Goal: Navigation & Orientation: Find specific page/section

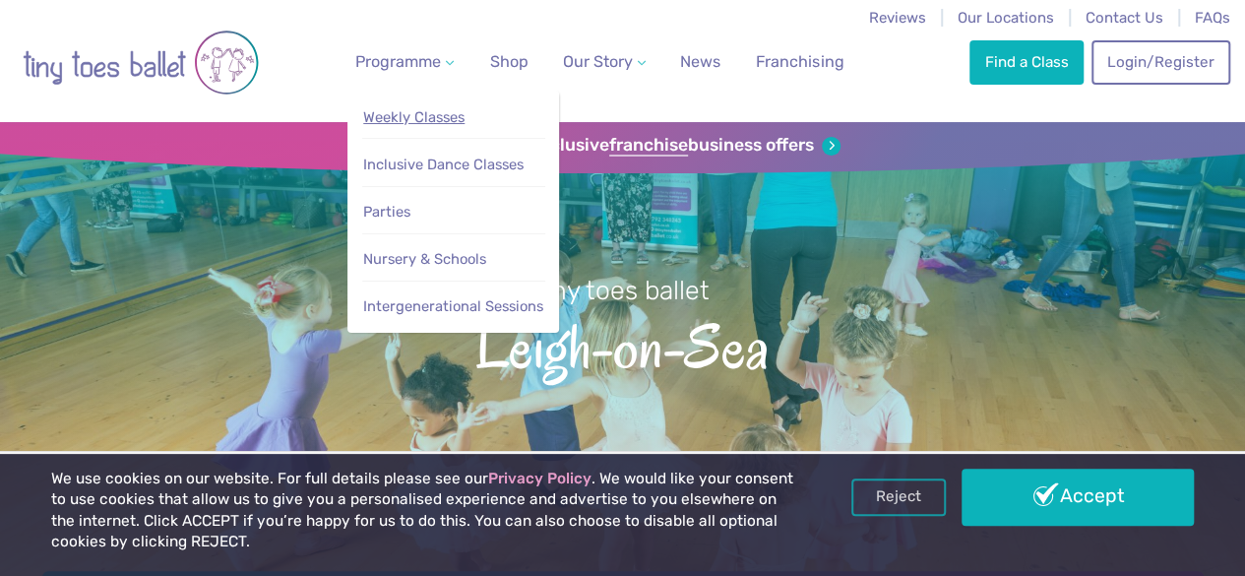
click at [449, 113] on span "Weekly Classes" at bounding box center [413, 117] width 101 height 18
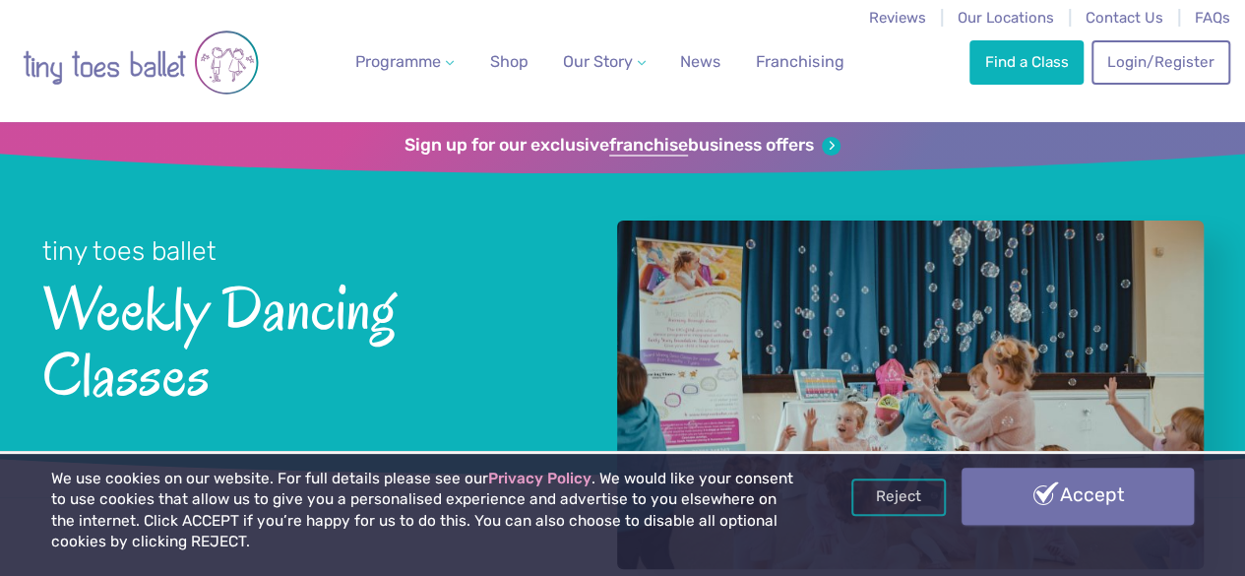
click at [991, 473] on link "Accept" at bounding box center [1078, 496] width 232 height 57
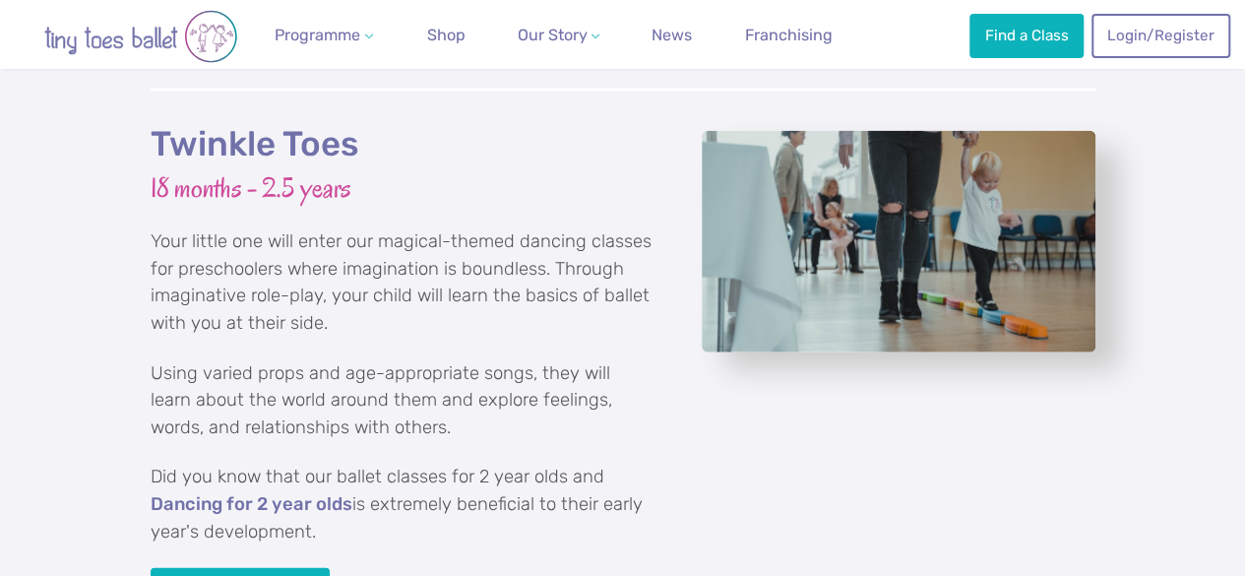
scroll to position [2461, 0]
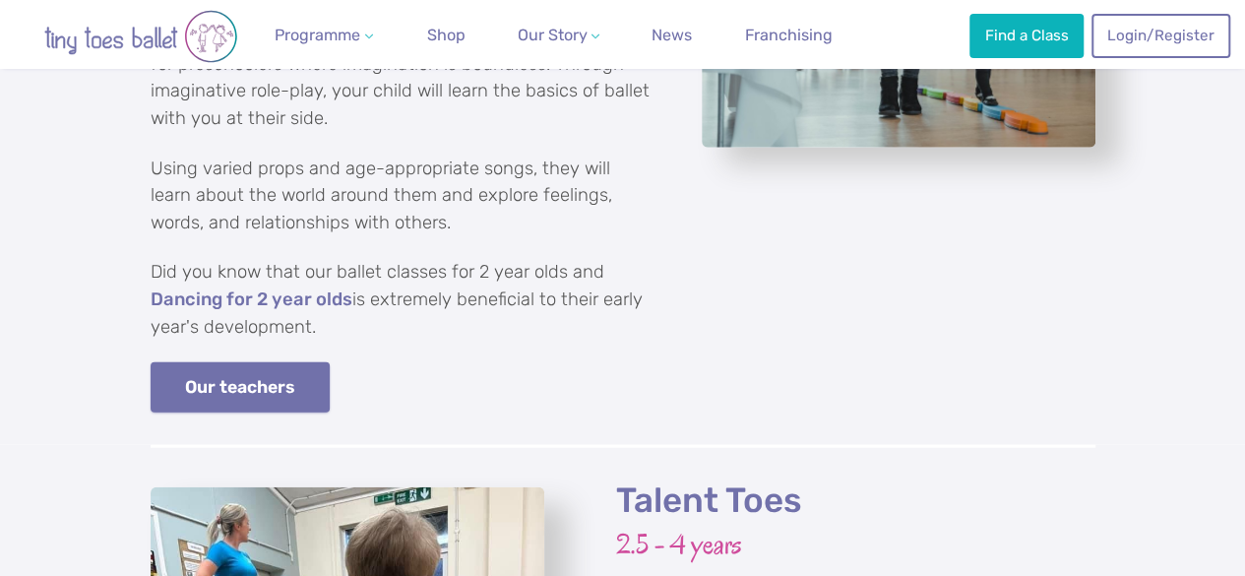
click at [244, 389] on link "Our teachers" at bounding box center [241, 387] width 180 height 50
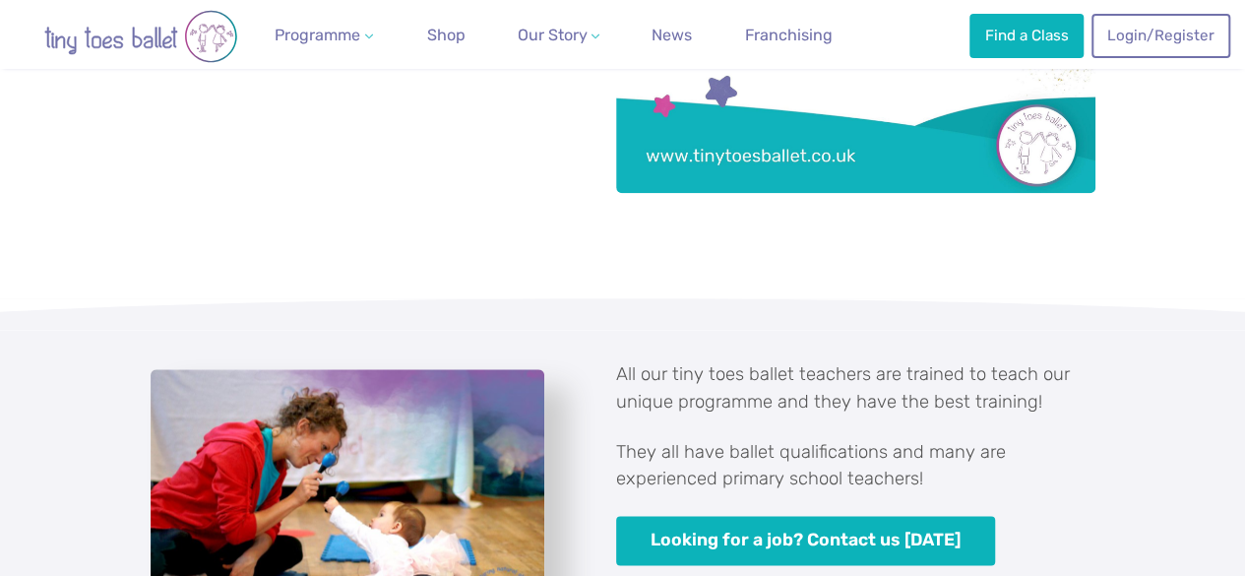
scroll to position [1378, 0]
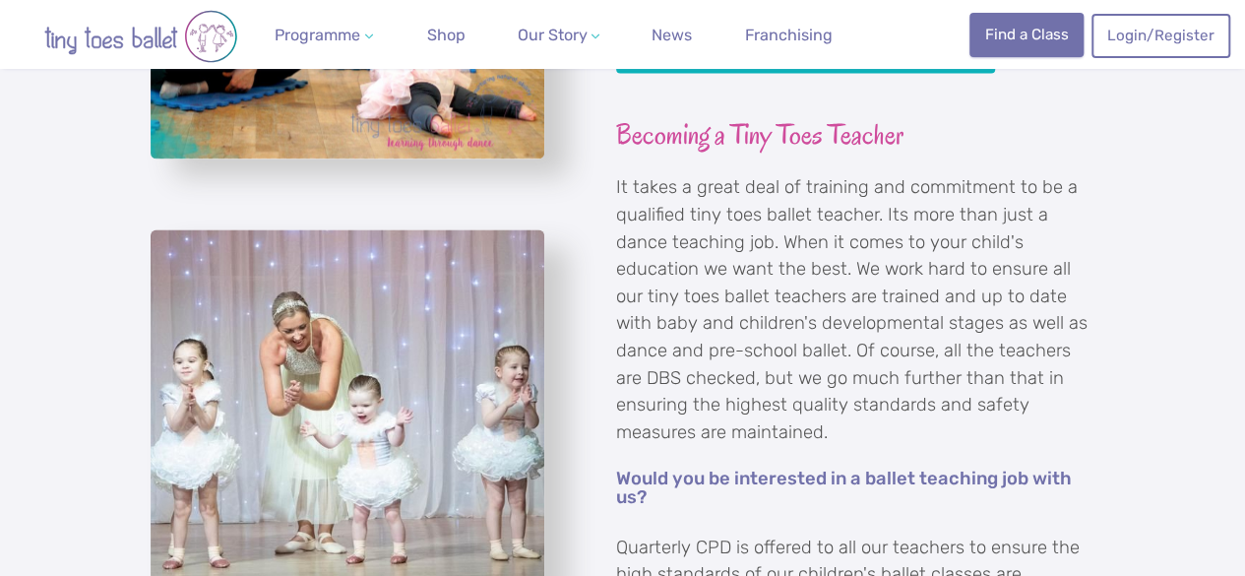
click at [1008, 43] on link "Find a Class" at bounding box center [1027, 34] width 114 height 43
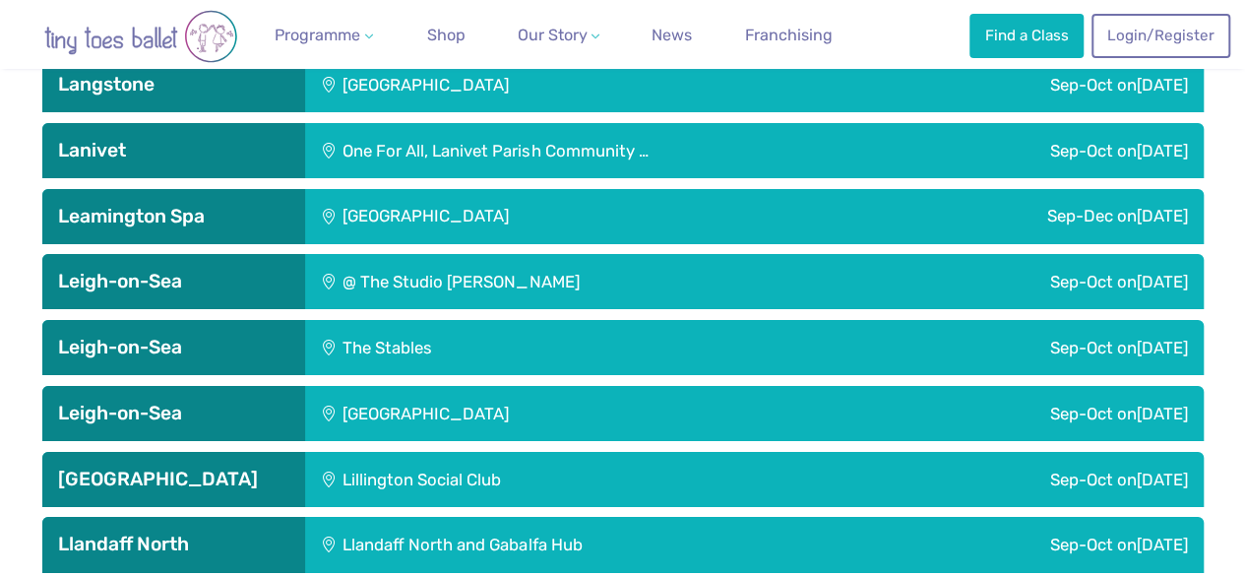
scroll to position [3642, 0]
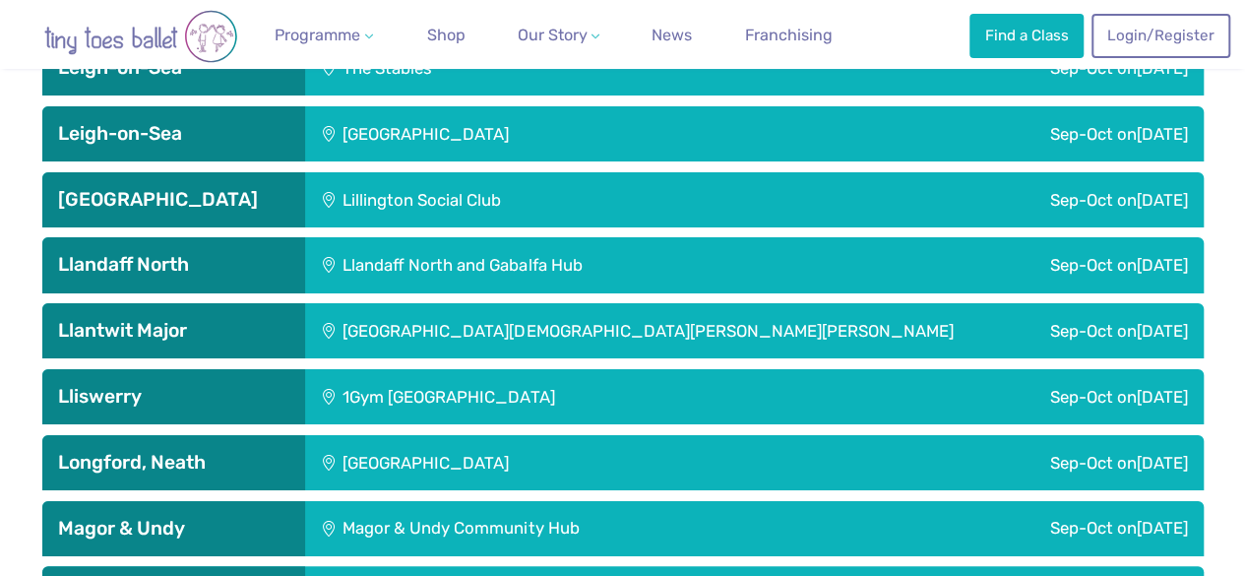
click at [471, 145] on div "[GEOGRAPHIC_DATA]" at bounding box center [559, 133] width 508 height 55
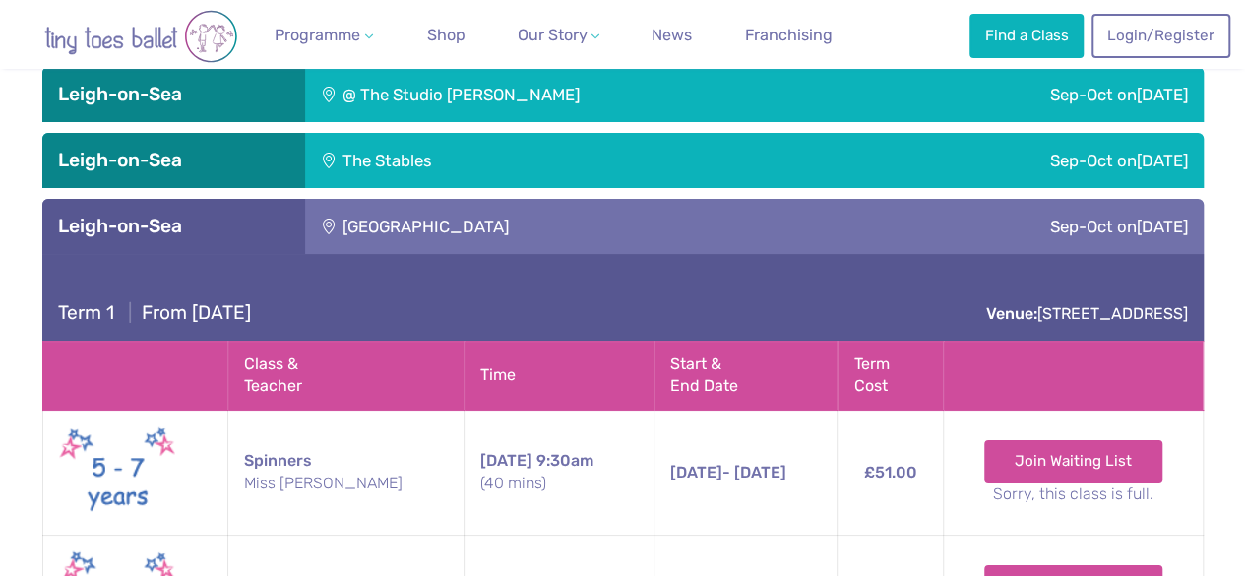
scroll to position [3445, 0]
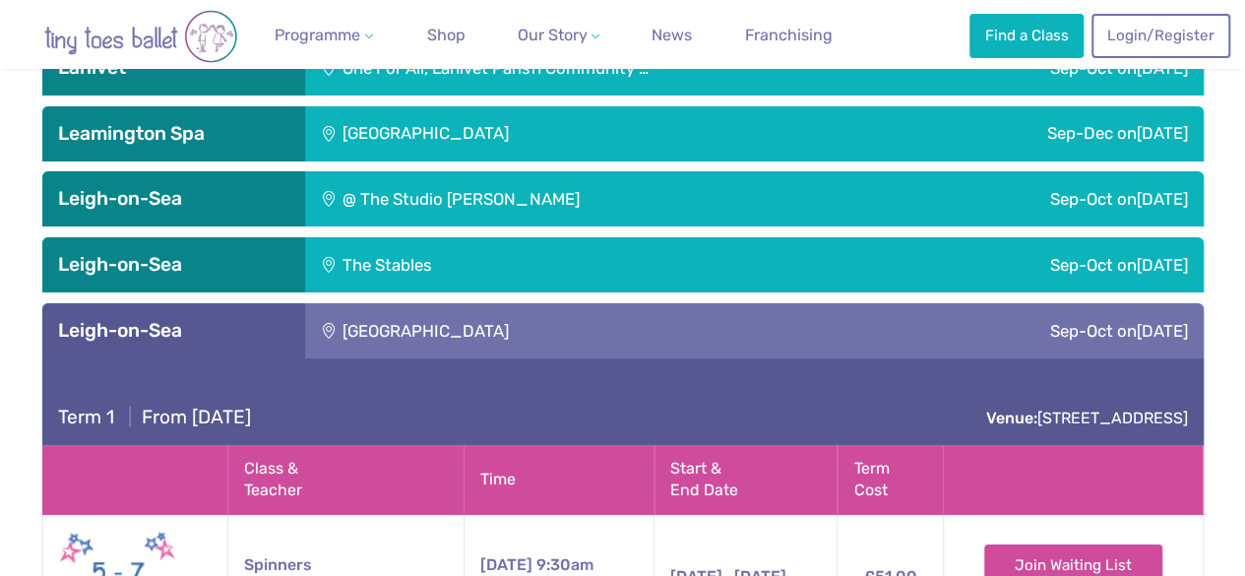
click at [402, 269] on div "The Stables" at bounding box center [511, 264] width 412 height 55
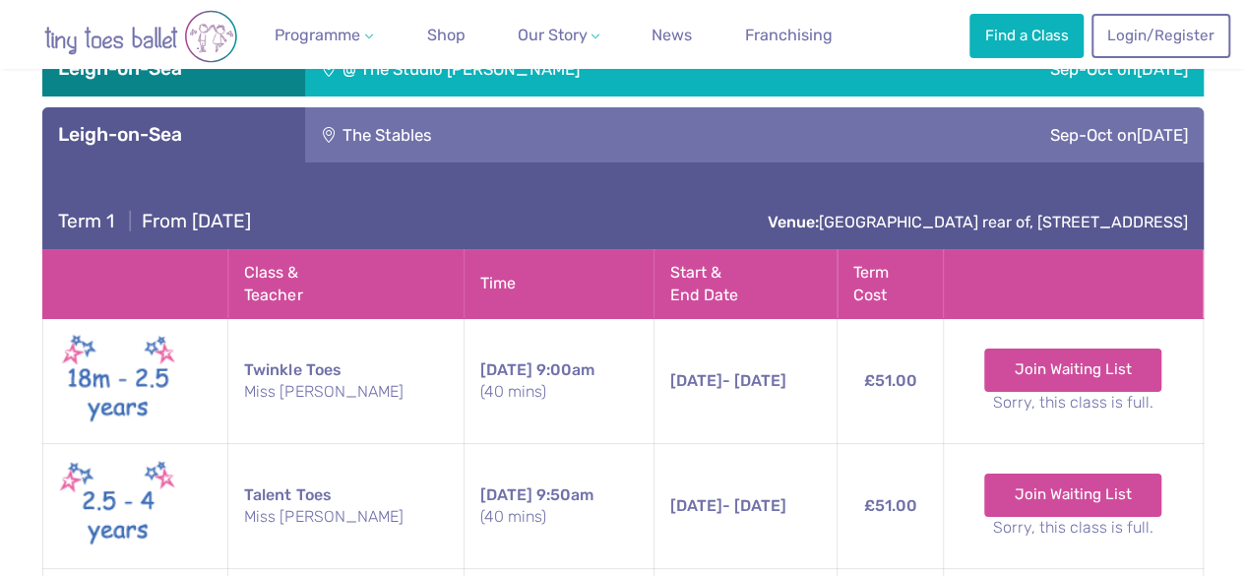
scroll to position [3543, 0]
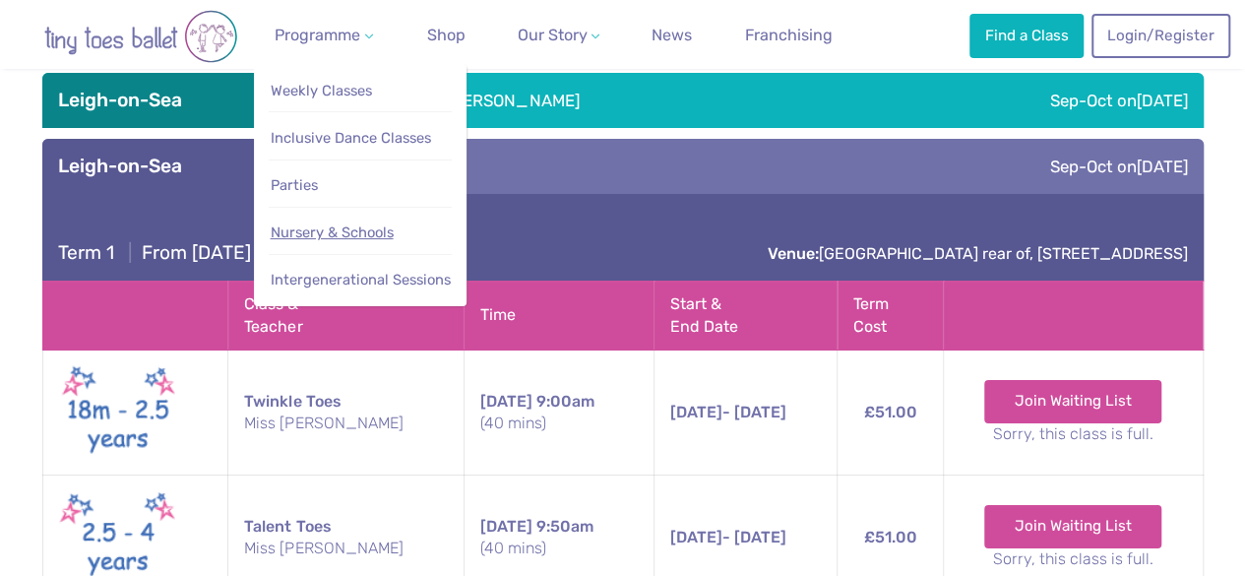
click at [333, 241] on span "Nursery & Schools" at bounding box center [332, 232] width 123 height 18
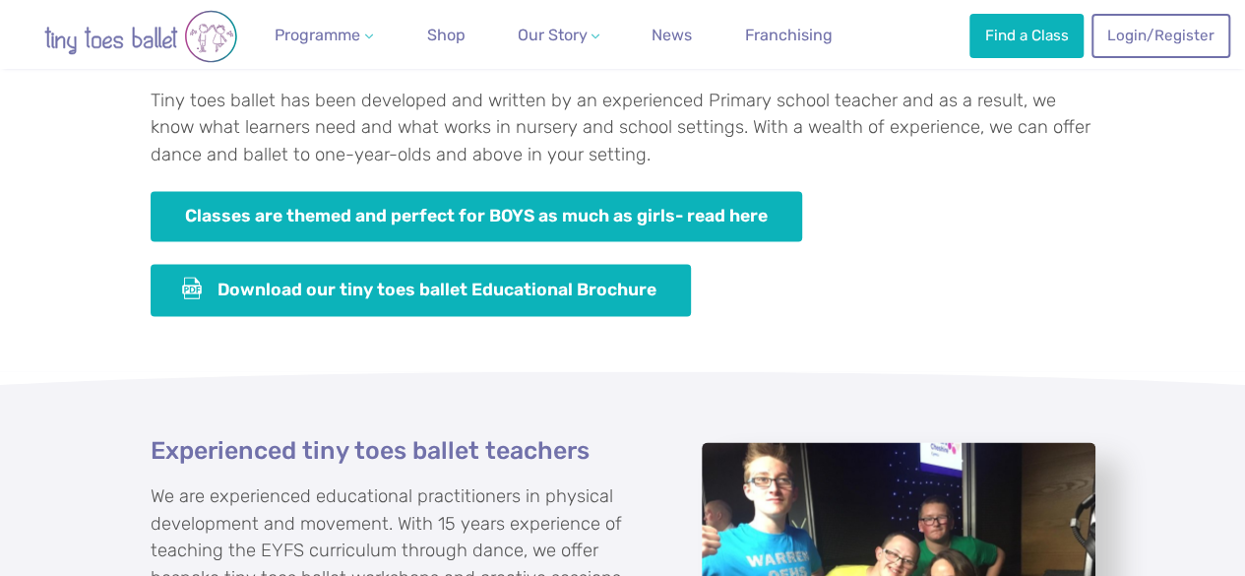
scroll to position [1870, 0]
